Goal: Navigation & Orientation: Go to known website

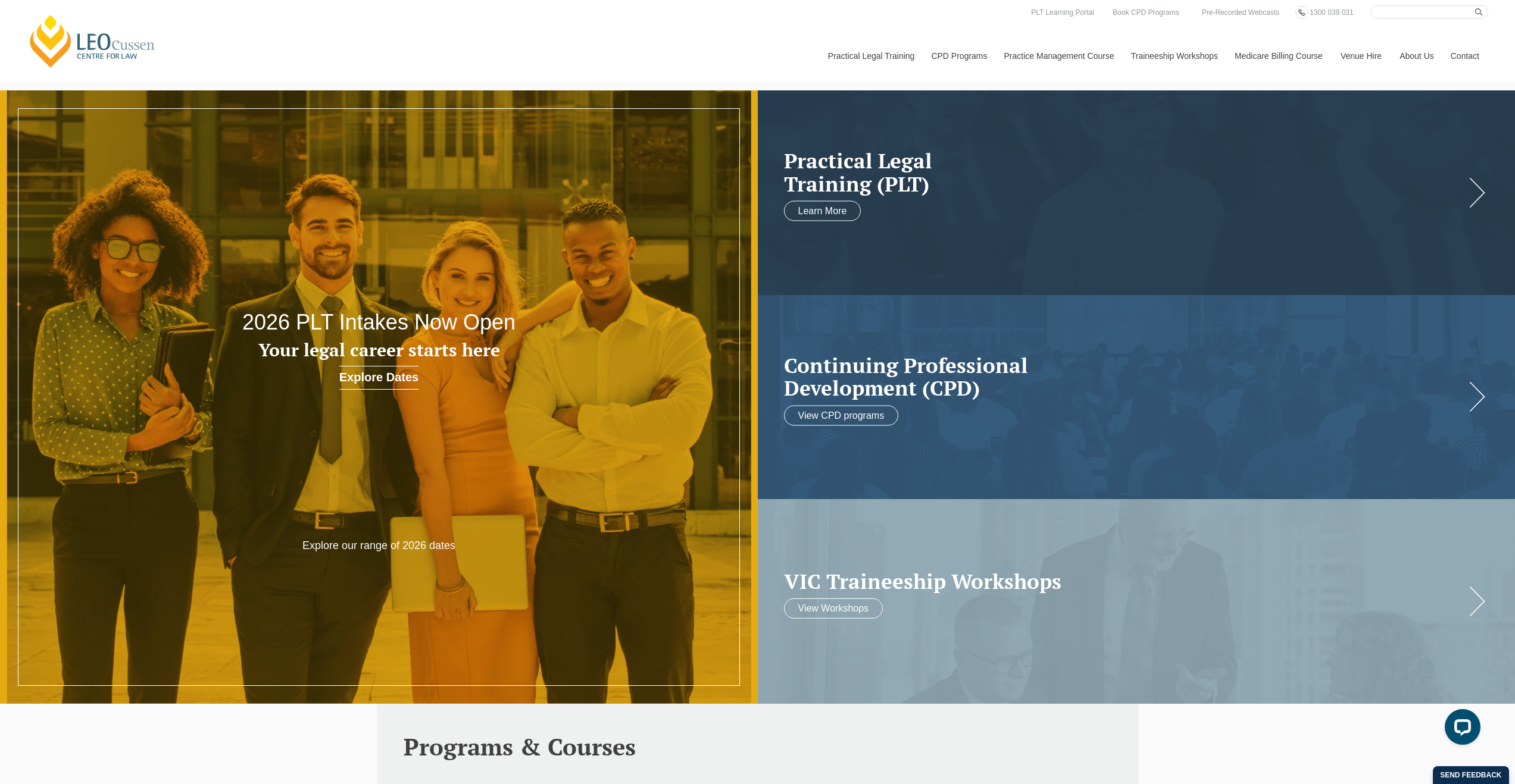
click at [127, 49] on link "[PERSON_NAME] Centre for Law" at bounding box center [92, 41] width 132 height 56
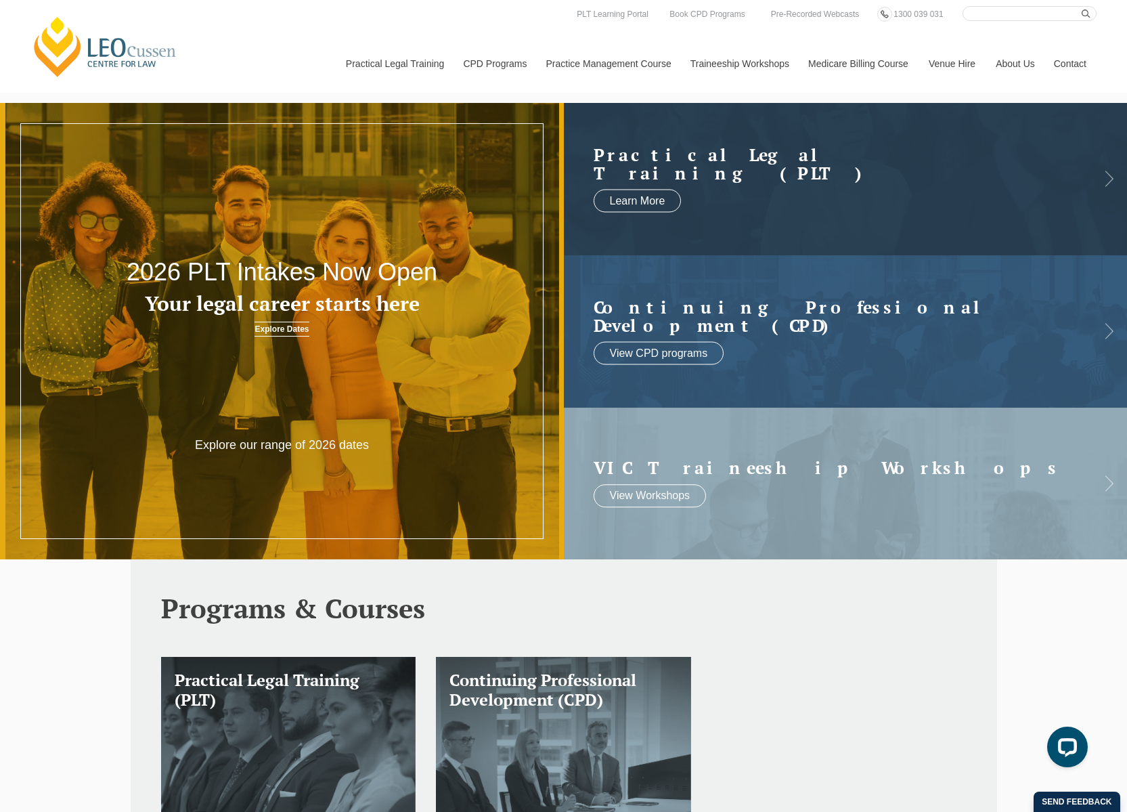
click at [115, 61] on link "[PERSON_NAME] Centre for Law" at bounding box center [105, 47] width 150 height 64
